Goal: Task Accomplishment & Management: Manage account settings

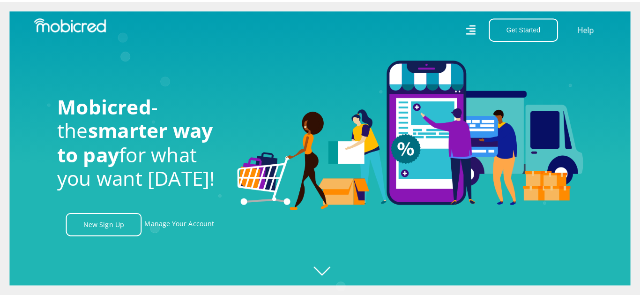
scroll to position [0, 1202]
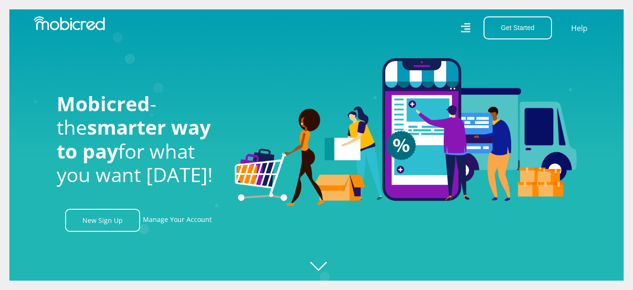
click at [462, 28] on icon at bounding box center [465, 28] width 9 height 14
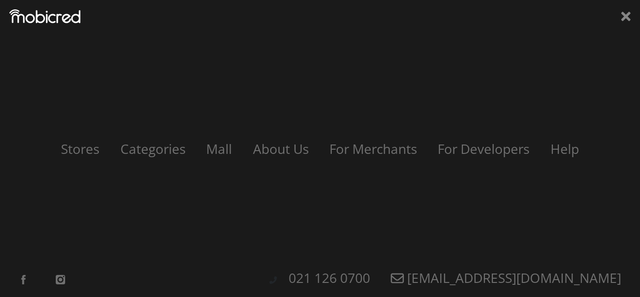
scroll to position [0, 2138]
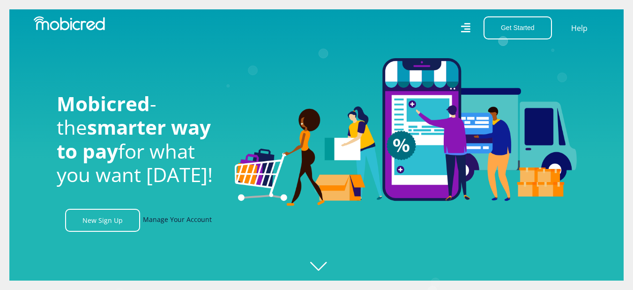
scroll to position [0, 668]
click at [186, 218] on link "Manage Your Account" at bounding box center [177, 220] width 69 height 23
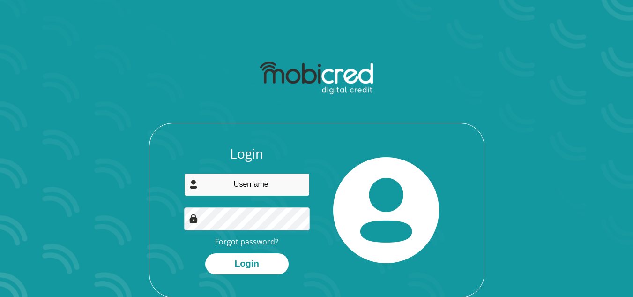
click at [233, 184] on input "email" at bounding box center [247, 184] width 126 height 23
type input "dawidfortuin55@gmail.com"
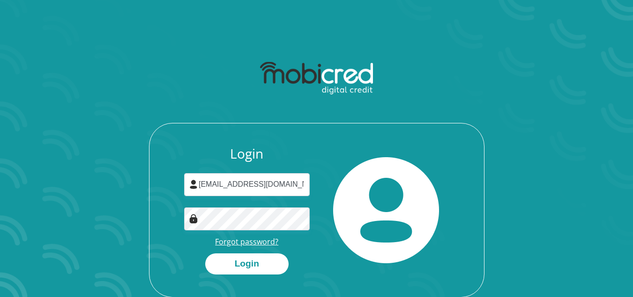
click at [248, 245] on link "Forgot password?" at bounding box center [246, 241] width 63 height 10
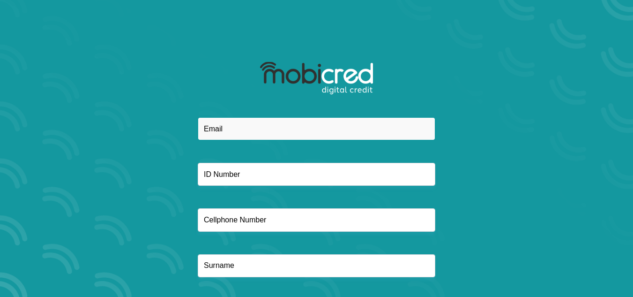
click at [239, 123] on input "email" at bounding box center [317, 128] width 238 height 23
type input "dawidfortuin55@gmail.com"
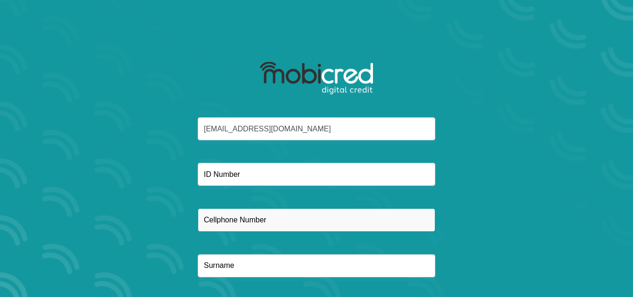
type input "0713641562"
type input "JU-WAYNE"
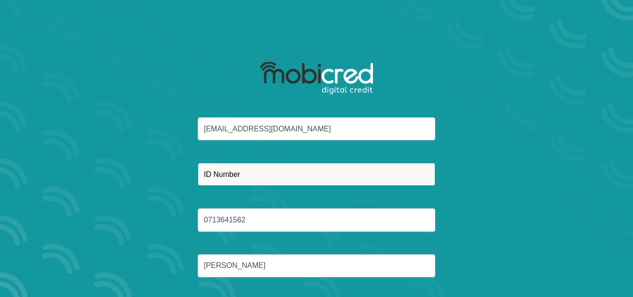
click at [254, 170] on input "text" at bounding box center [317, 174] width 238 height 23
drag, startPoint x: 254, startPoint y: 170, endPoint x: 473, endPoint y: 262, distance: 238.1
click at [473, 262] on div "dawidfortuin55@gmail.com 7211165838083 0713641562 JU-WAYNE" at bounding box center [316, 208] width 503 height 182
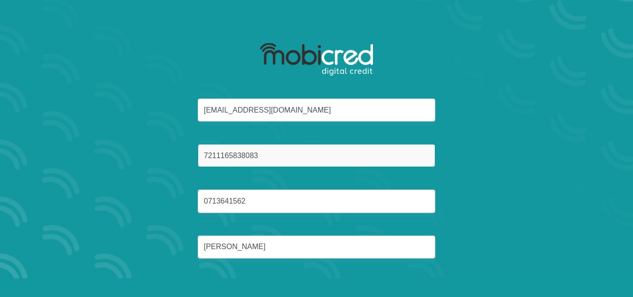
scroll to position [53, 0]
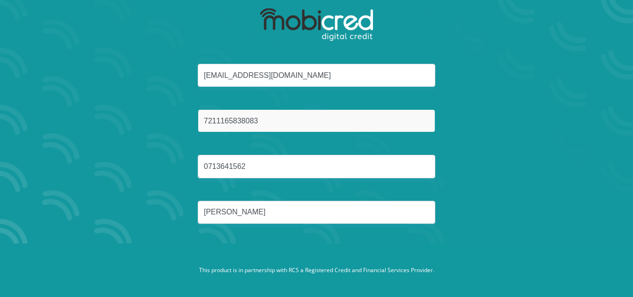
type input "7211165838083"
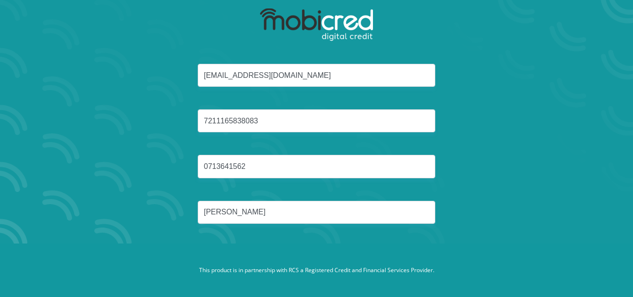
click at [514, 227] on div "dawidfortuin55@gmail.com 7211165838083 0713641562 JU-WAYNE" at bounding box center [316, 155] width 503 height 182
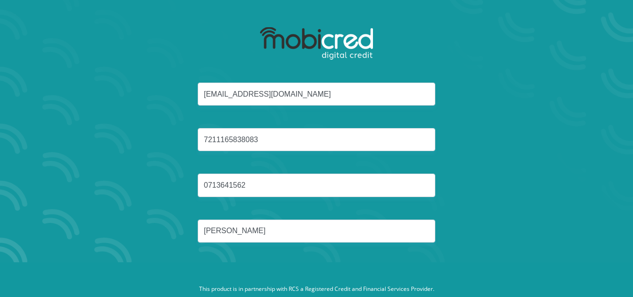
scroll to position [0, 0]
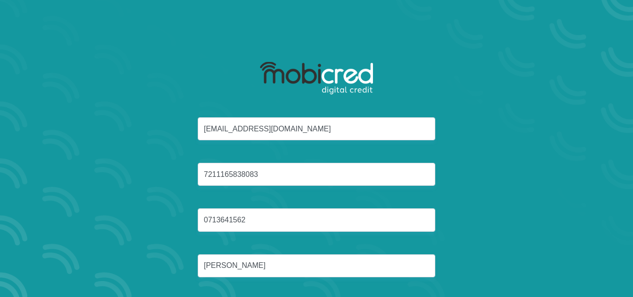
click at [528, 194] on div "dawidfortuin55@gmail.com 7211165838083 0713641562 JU-WAYNE" at bounding box center [316, 208] width 503 height 182
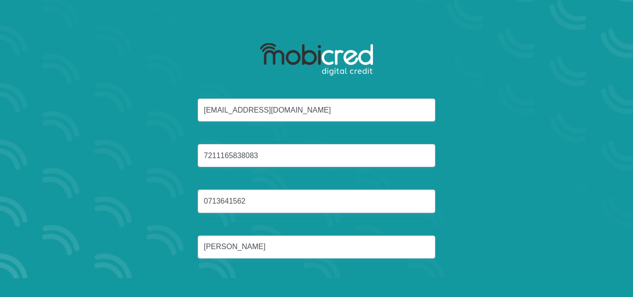
scroll to position [53, 0]
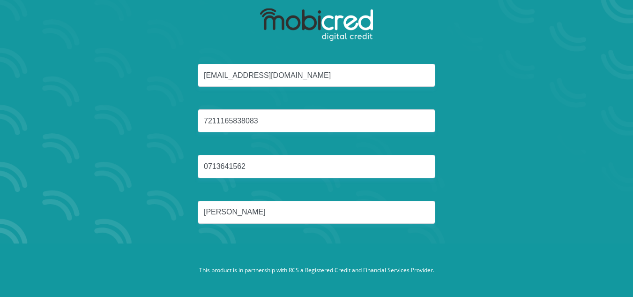
click at [537, 255] on footer "This product is in partnership with RCS a Registered Credit and Financial Servi…" at bounding box center [316, 269] width 633 height 53
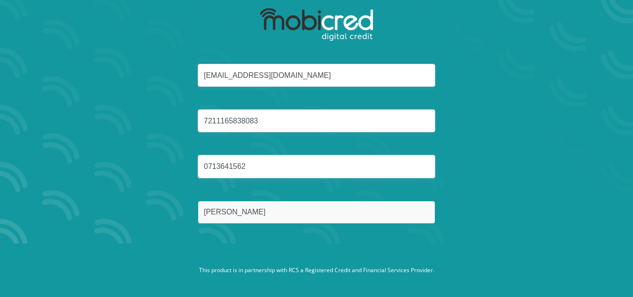
click at [261, 211] on input "JU-WAYNE" at bounding box center [317, 212] width 238 height 23
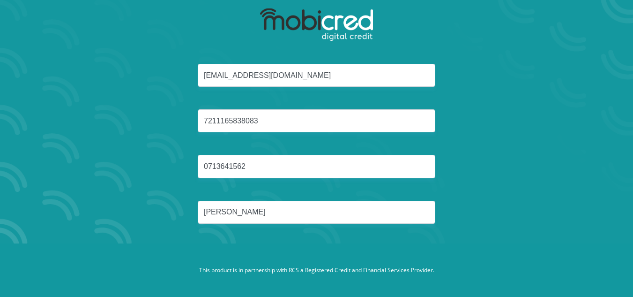
click at [189, 240] on div "dawidfortuin55@gmail.com 7211165838083 0713641562 JU-WAYNE" at bounding box center [316, 155] width 503 height 182
click at [308, 23] on img at bounding box center [316, 24] width 113 height 33
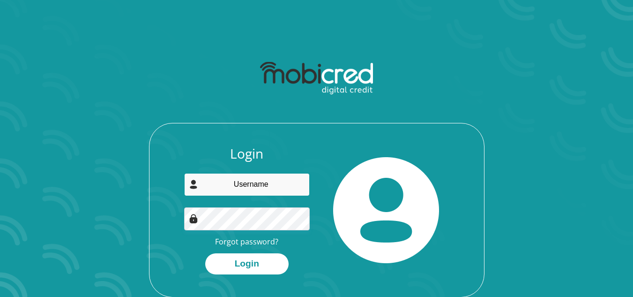
click at [248, 190] on input "email" at bounding box center [247, 184] width 126 height 23
type input "[EMAIL_ADDRESS][DOMAIN_NAME]"
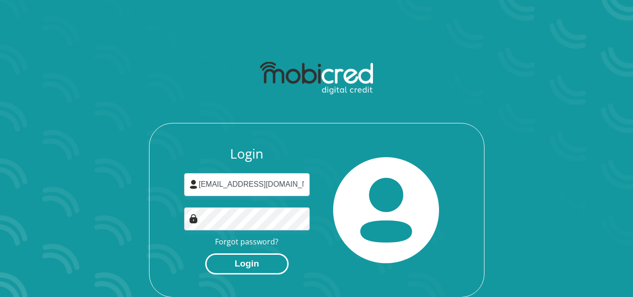
click at [268, 265] on button "Login" at bounding box center [246, 263] width 83 height 21
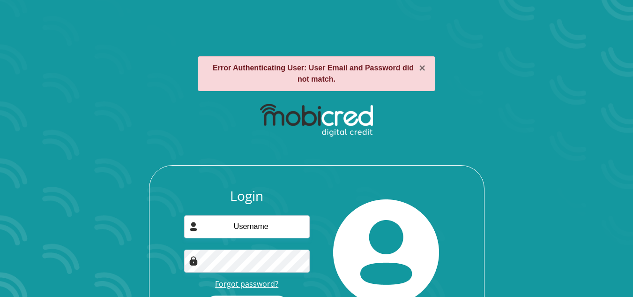
click at [257, 285] on link "Forgot password?" at bounding box center [246, 283] width 63 height 10
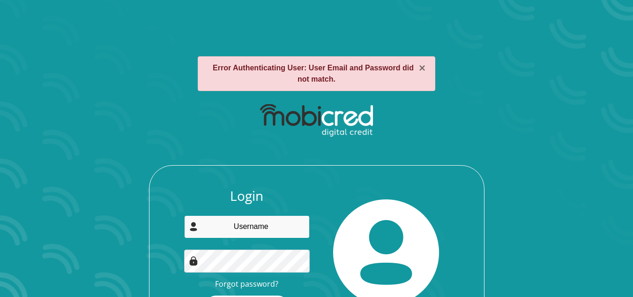
click at [258, 232] on input "email" at bounding box center [247, 226] width 126 height 23
type input "[EMAIL_ADDRESS][DOMAIN_NAME]"
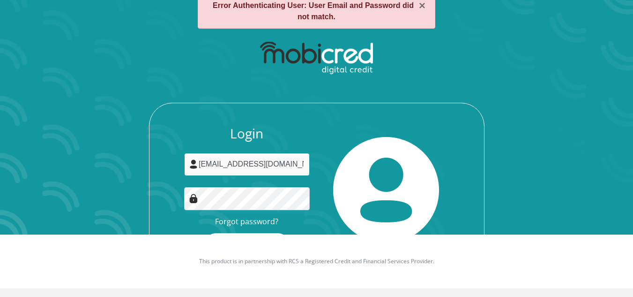
scroll to position [65, 0]
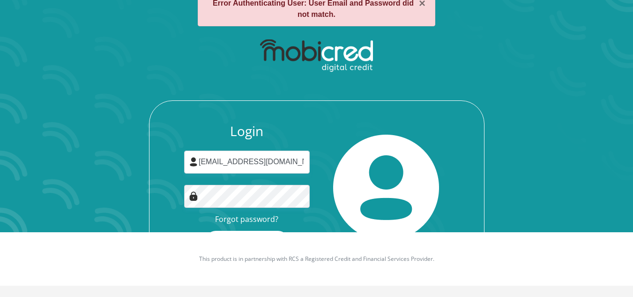
click at [323, 268] on footer "This product is in partnership with RCS a Registered Credit and Financial Servi…" at bounding box center [316, 258] width 633 height 53
click at [274, 231] on button "Login" at bounding box center [246, 241] width 83 height 21
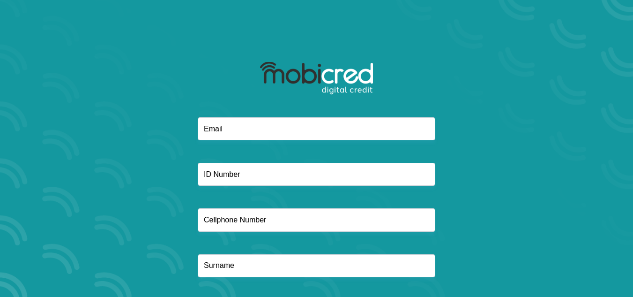
click at [279, 287] on div at bounding box center [316, 208] width 503 height 182
click at [258, 250] on div at bounding box center [316, 208] width 503 height 182
click at [260, 281] on div at bounding box center [316, 208] width 503 height 182
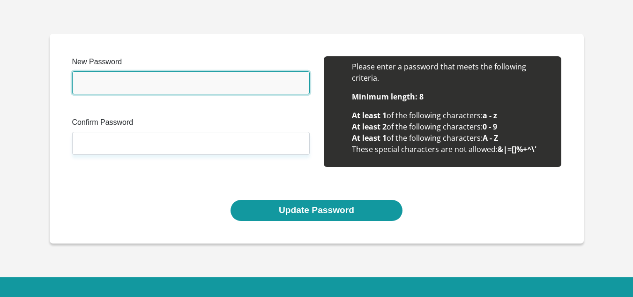
click at [115, 86] on input "New Password" at bounding box center [191, 82] width 238 height 23
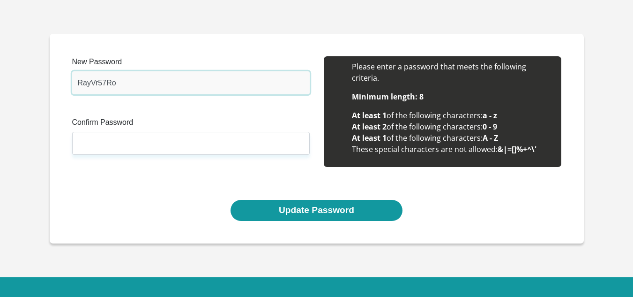
type input "RayVr57Ro"
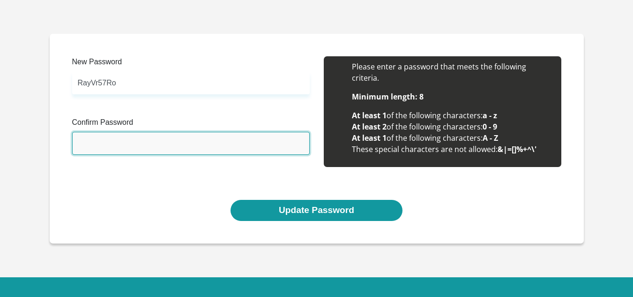
click at [97, 146] on input "Confirm Password" at bounding box center [191, 143] width 238 height 23
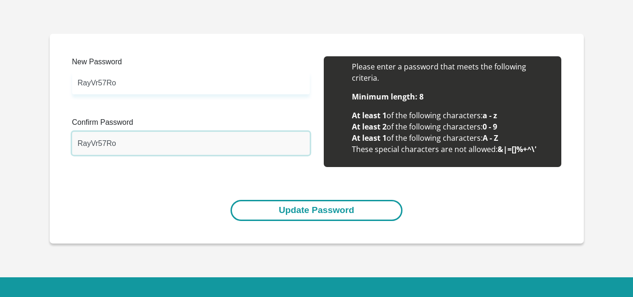
type input "RayVr57Ro"
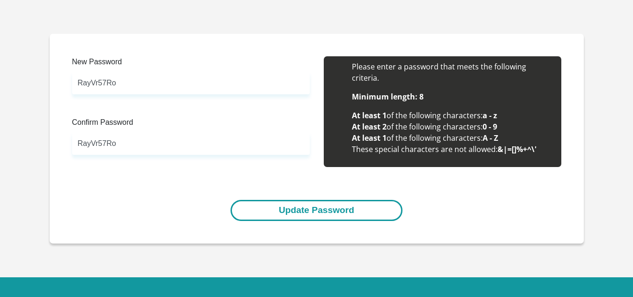
click at [282, 210] on button "Update Password" at bounding box center [317, 210] width 172 height 21
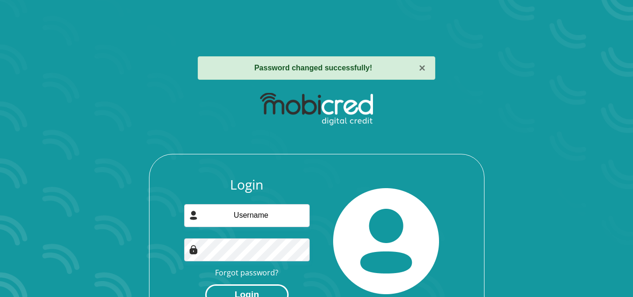
click at [262, 287] on button "Login" at bounding box center [246, 294] width 83 height 21
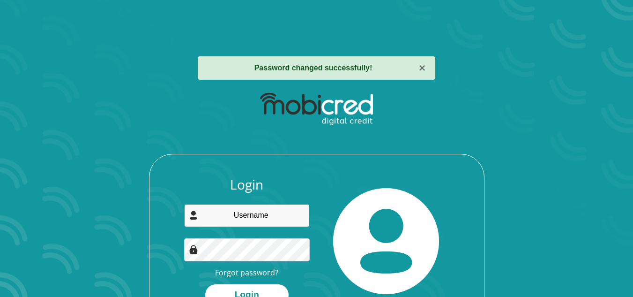
click at [244, 216] on input "email" at bounding box center [247, 215] width 126 height 23
type input "dawidfortuin55@gmail.com"
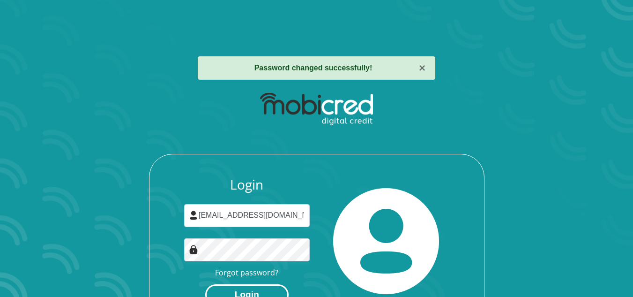
click at [240, 291] on button "Login" at bounding box center [246, 294] width 83 height 21
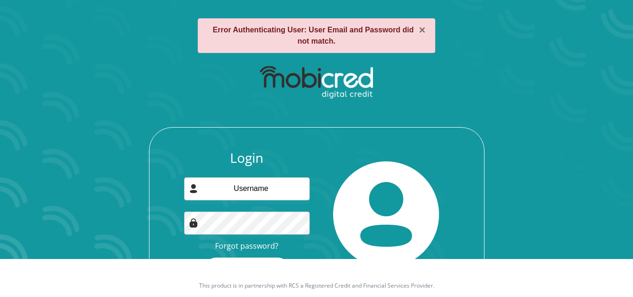
scroll to position [65, 0]
